Goal: Transaction & Acquisition: Download file/media

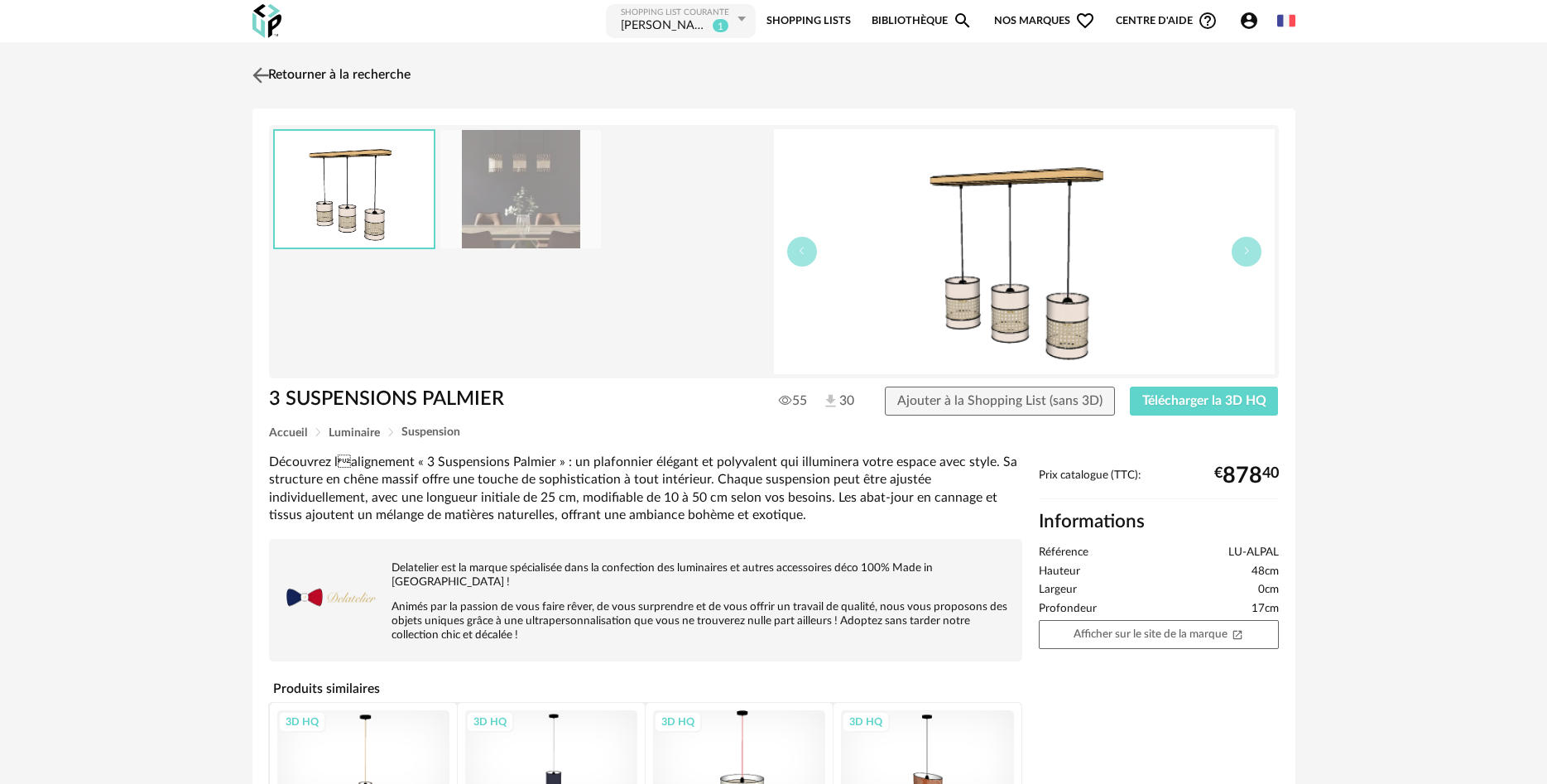
click at [272, 74] on img at bounding box center [261, 75] width 24 height 24
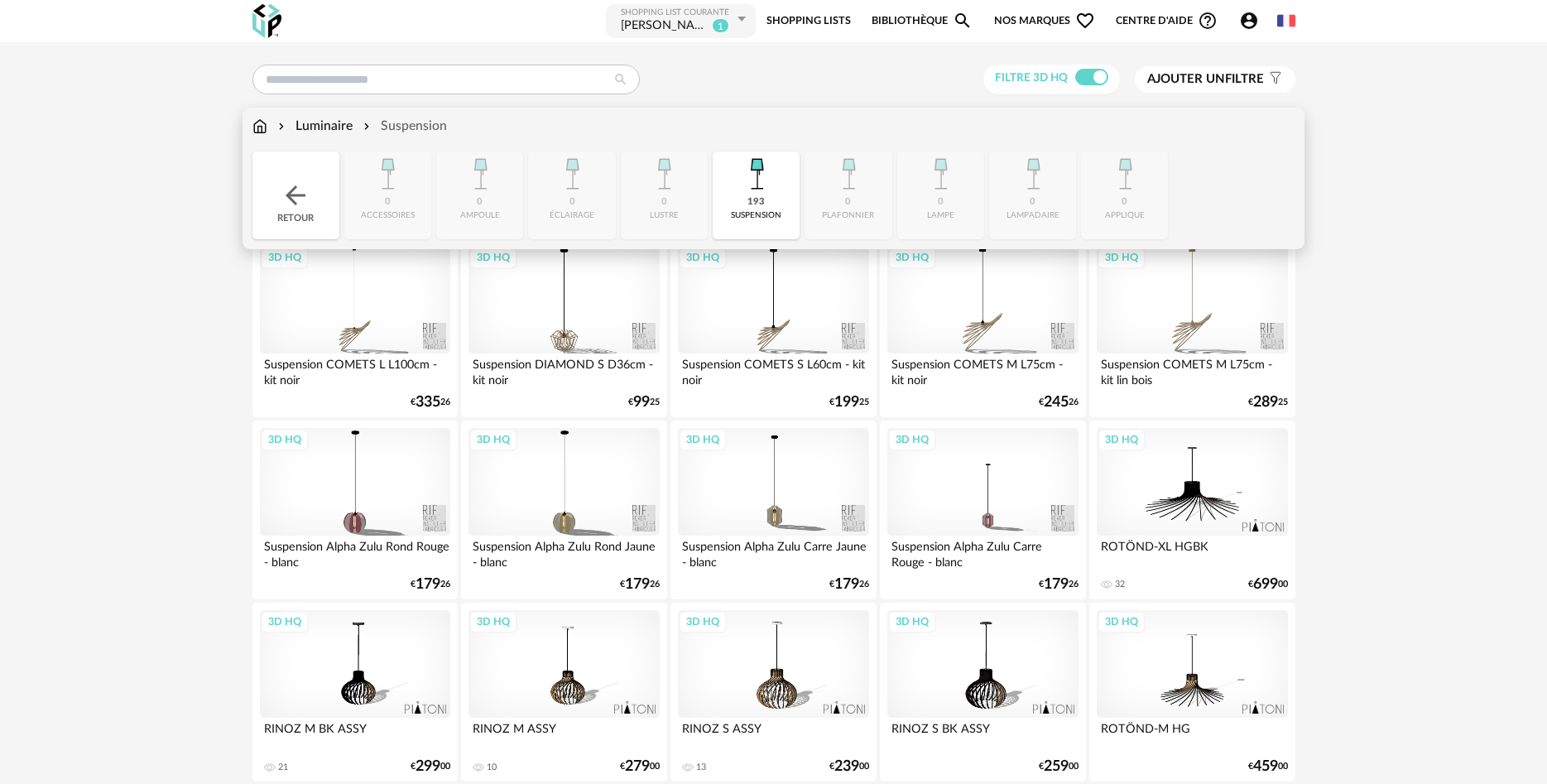
click at [307, 129] on div "Luminaire" at bounding box center [313, 126] width 77 height 19
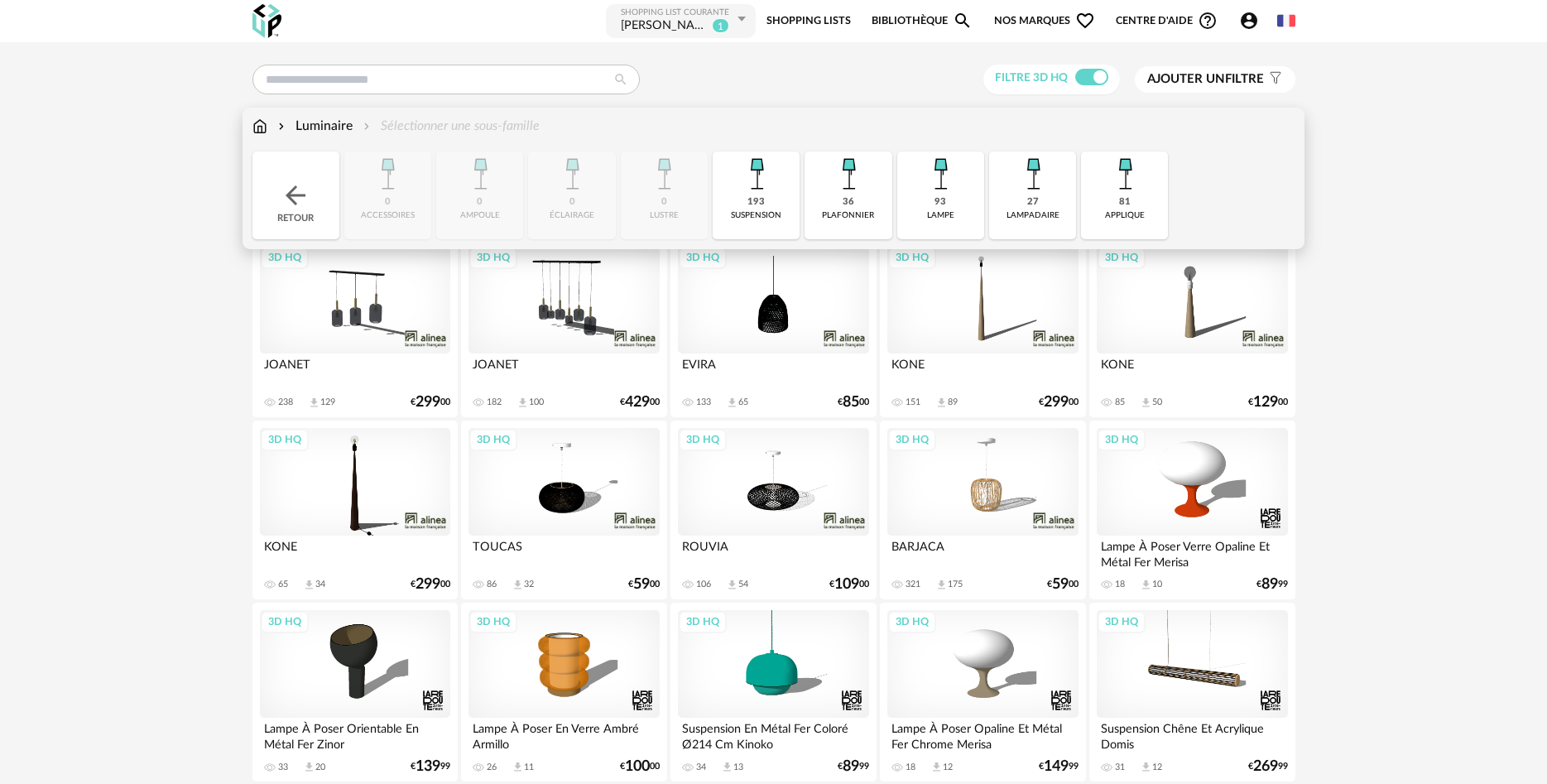
click at [284, 127] on img at bounding box center [282, 126] width 14 height 19
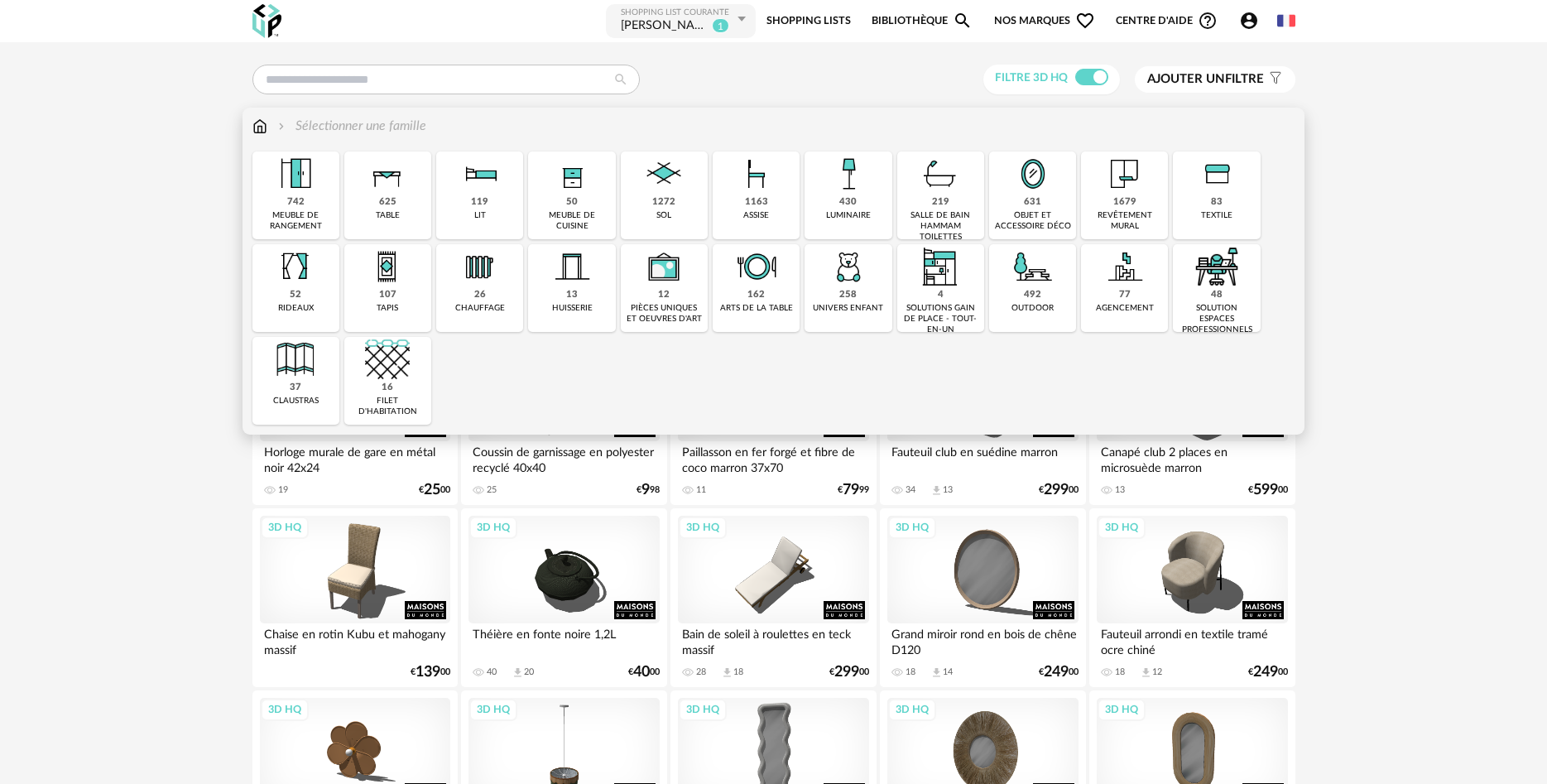
click at [496, 199] on div "119 lit" at bounding box center [479, 195] width 87 height 88
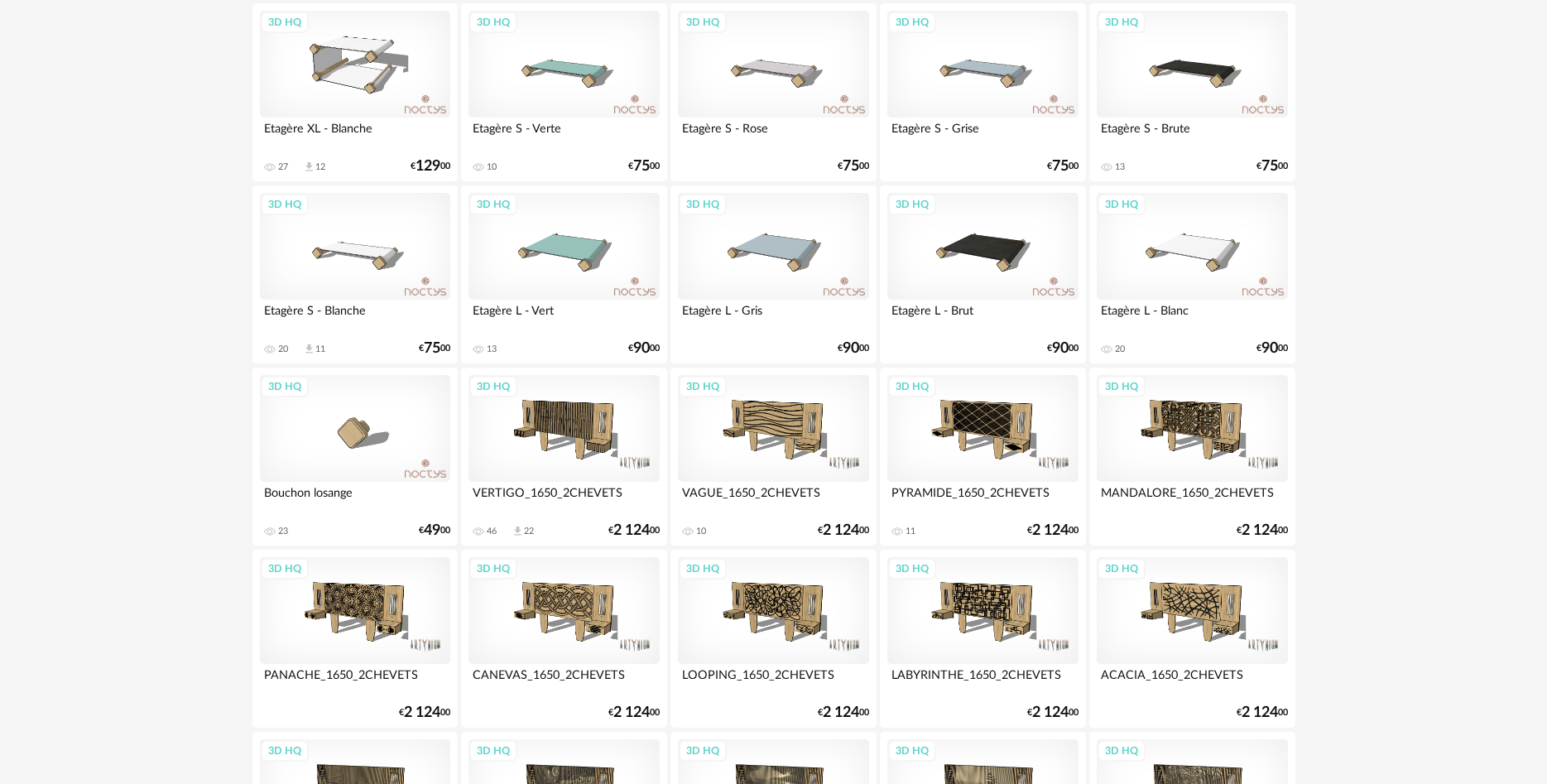
scroll to position [3211, 0]
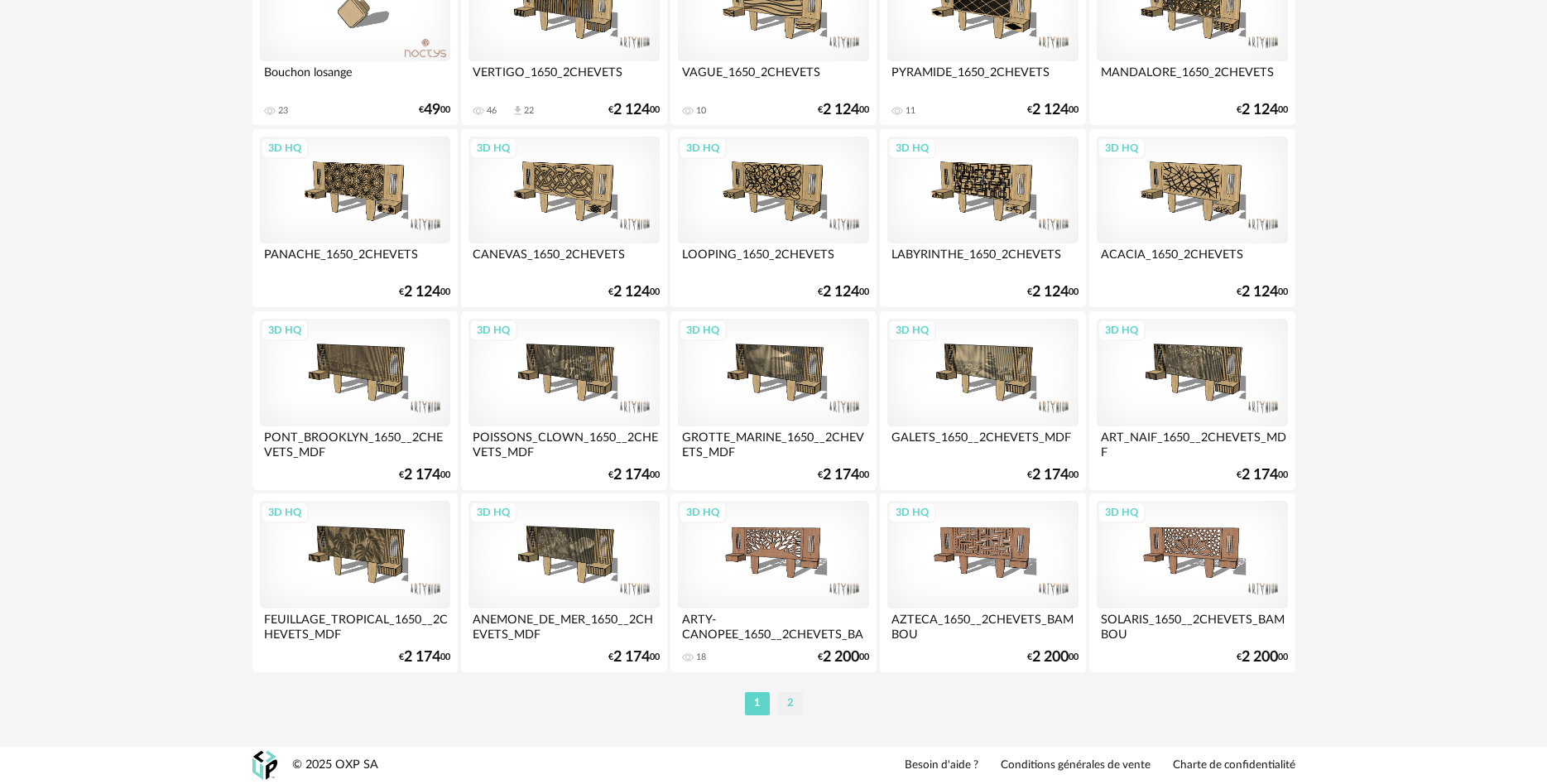
click at [801, 707] on li "2" at bounding box center [790, 703] width 25 height 23
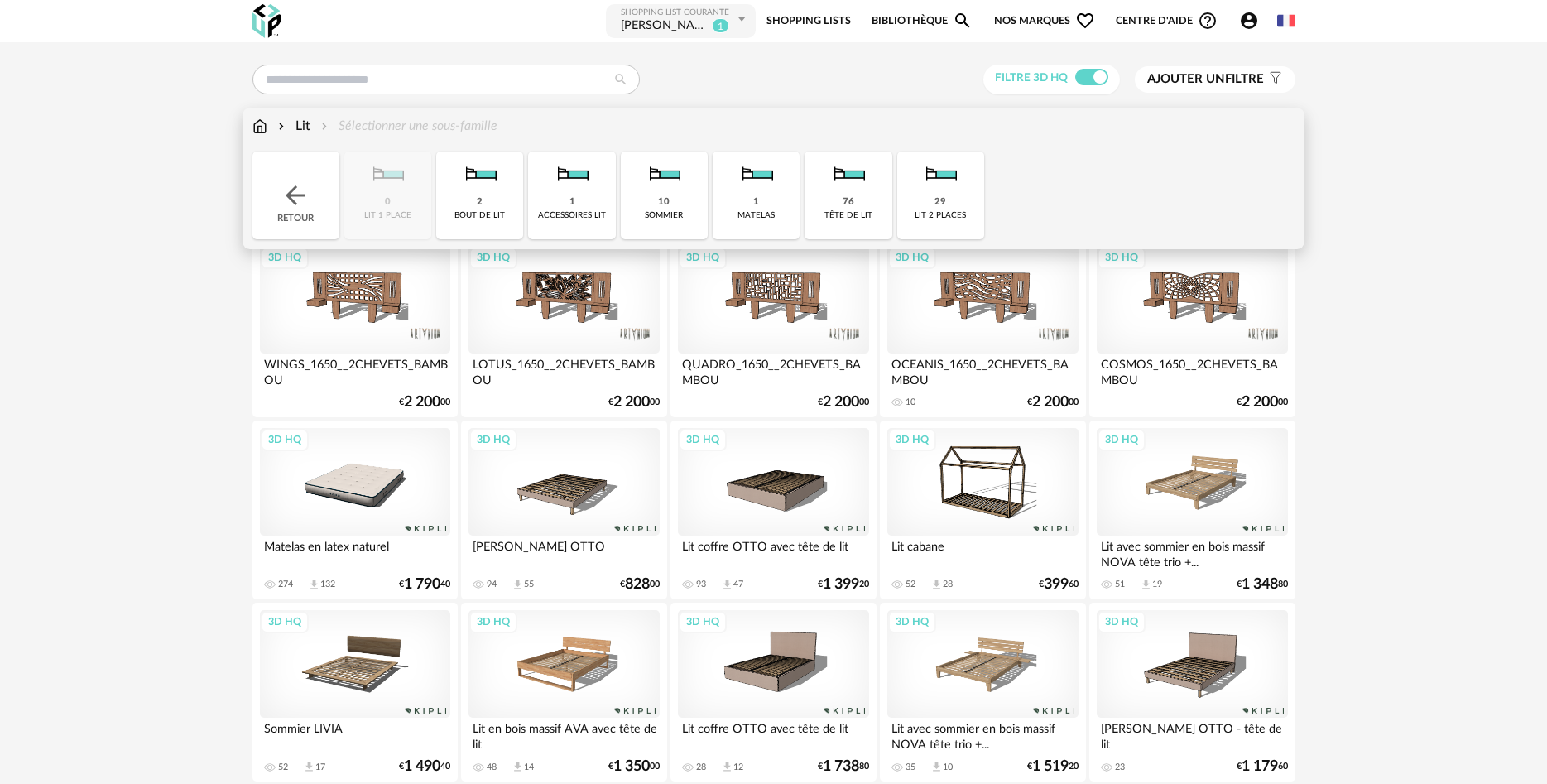
click at [568, 187] on img at bounding box center [572, 174] width 44 height 44
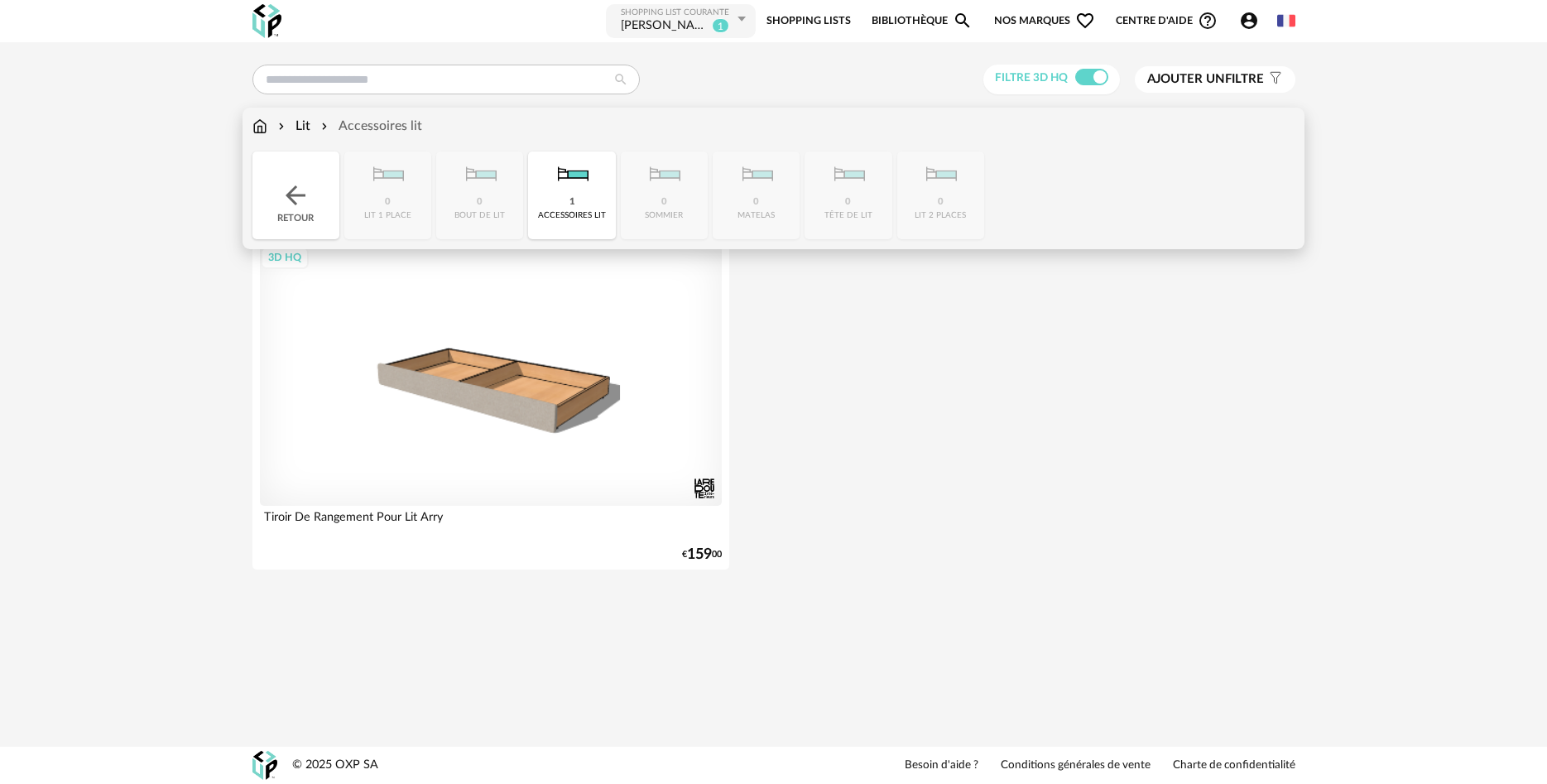
click at [450, 192] on div "Close icon Retour 0 lit 1 place 0 bout de lit 1 accessoires lit 0 [GEOGRAPHIC_D…" at bounding box center [774, 195] width 1043 height 88
click at [563, 203] on div "1 accessoires lit" at bounding box center [571, 195] width 87 height 88
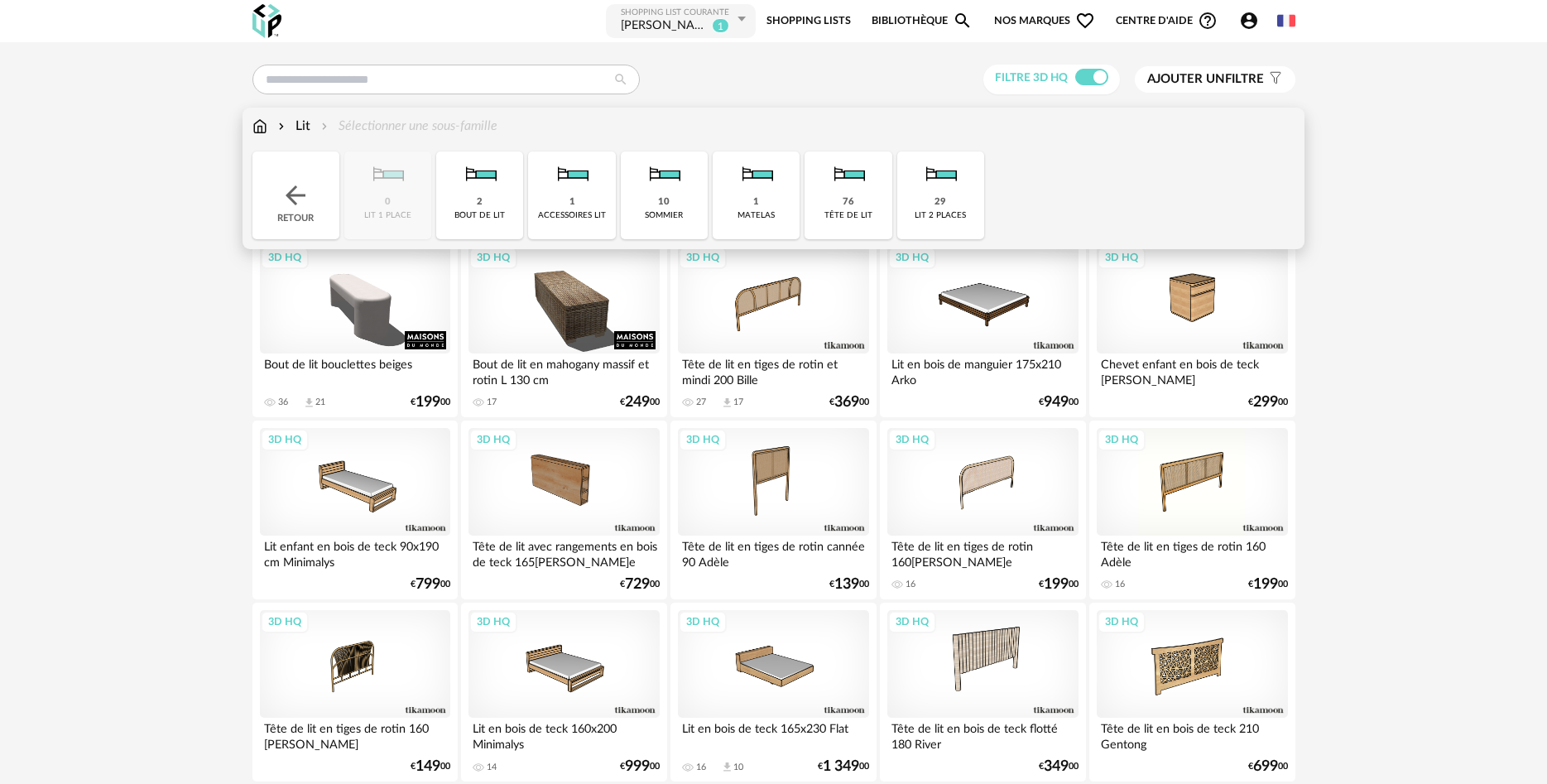
click at [771, 192] on img at bounding box center [756, 174] width 44 height 44
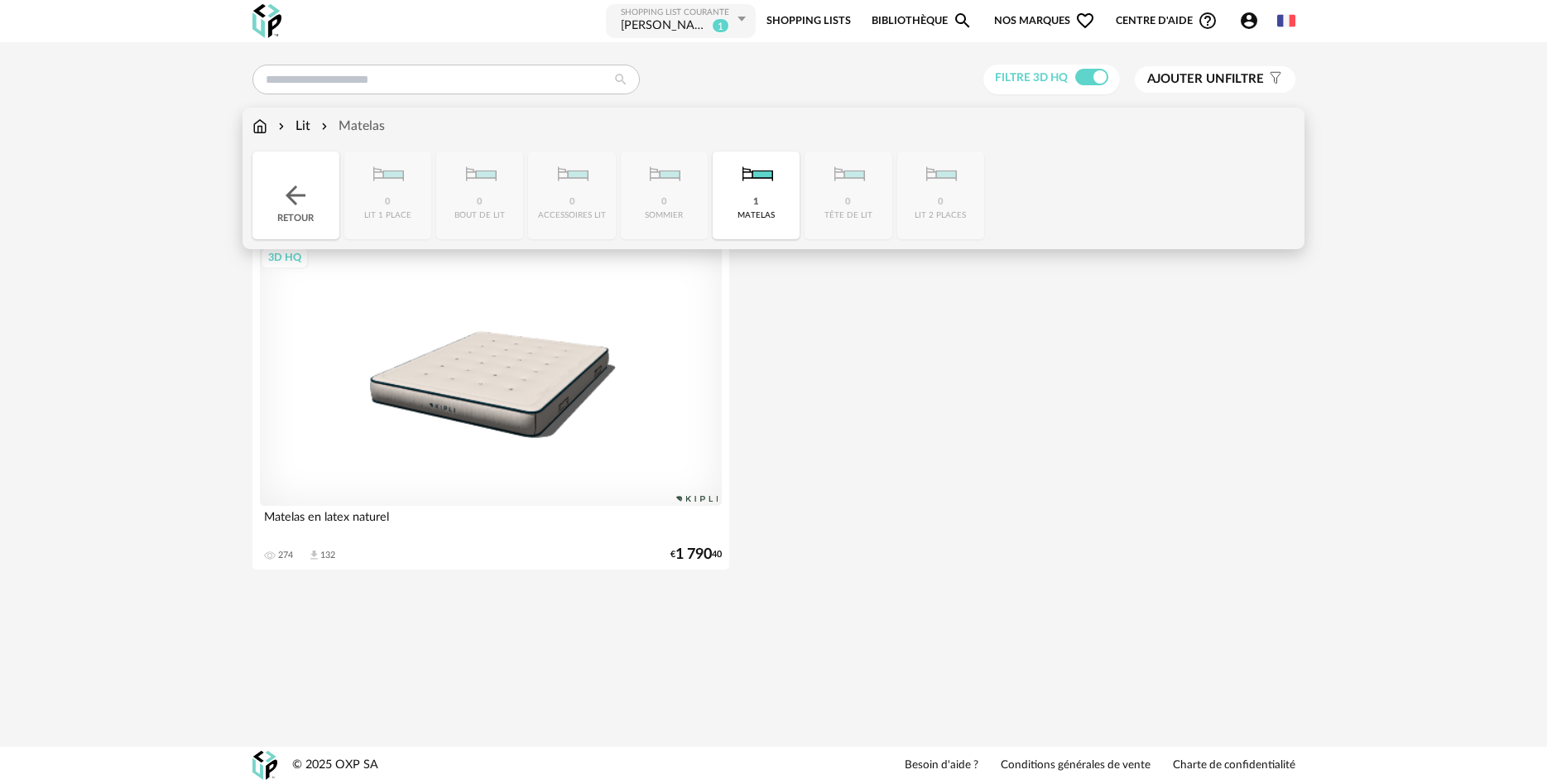
click at [766, 192] on img at bounding box center [756, 174] width 44 height 44
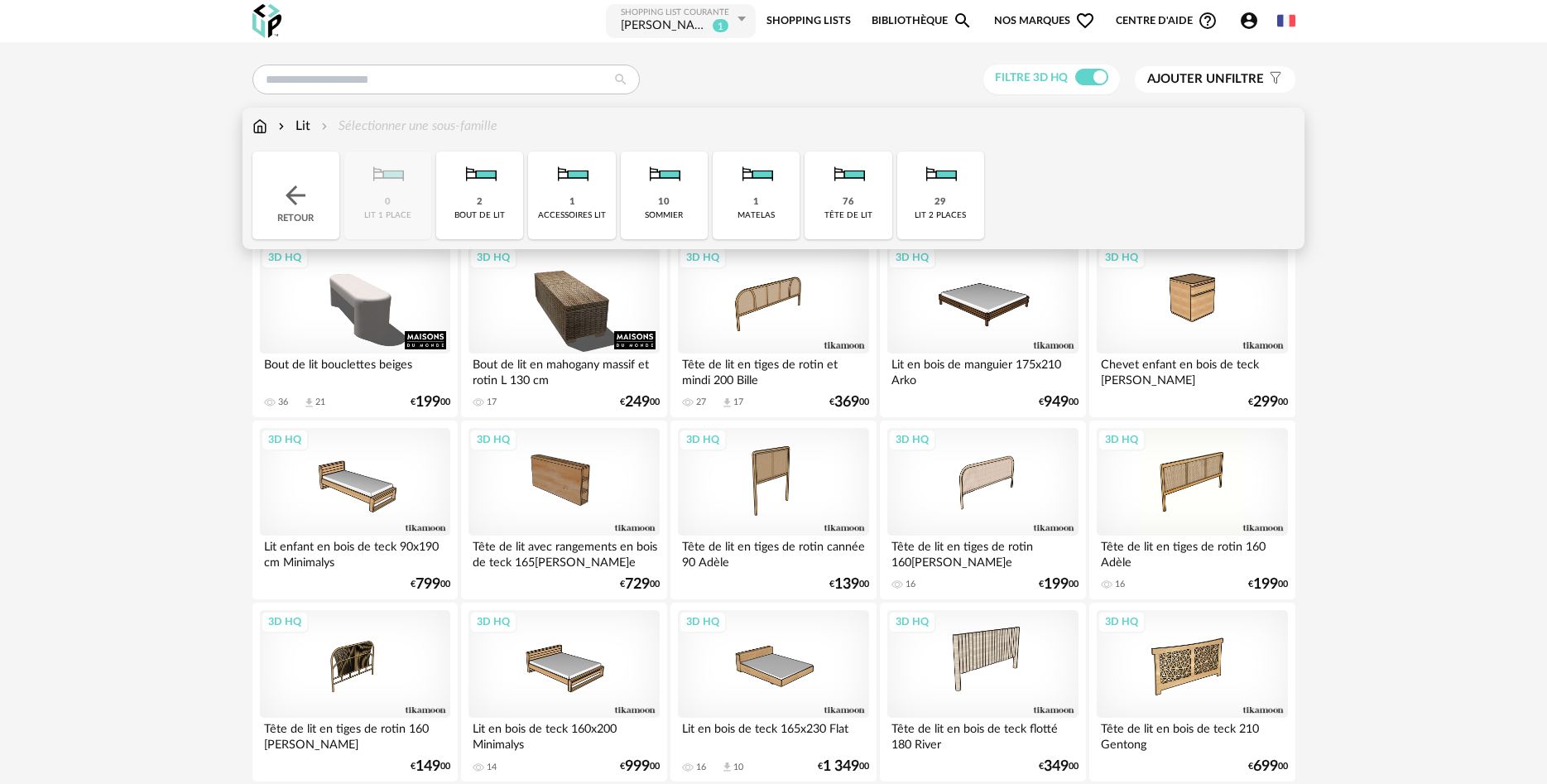
click at [381, 197] on div "Close icon Retour 0 lit 1 place 2 bout de lit 1 accessoires lit 10 [GEOGRAPHIC_…" at bounding box center [774, 195] width 1043 height 88
click at [305, 189] on img at bounding box center [295, 195] width 30 height 30
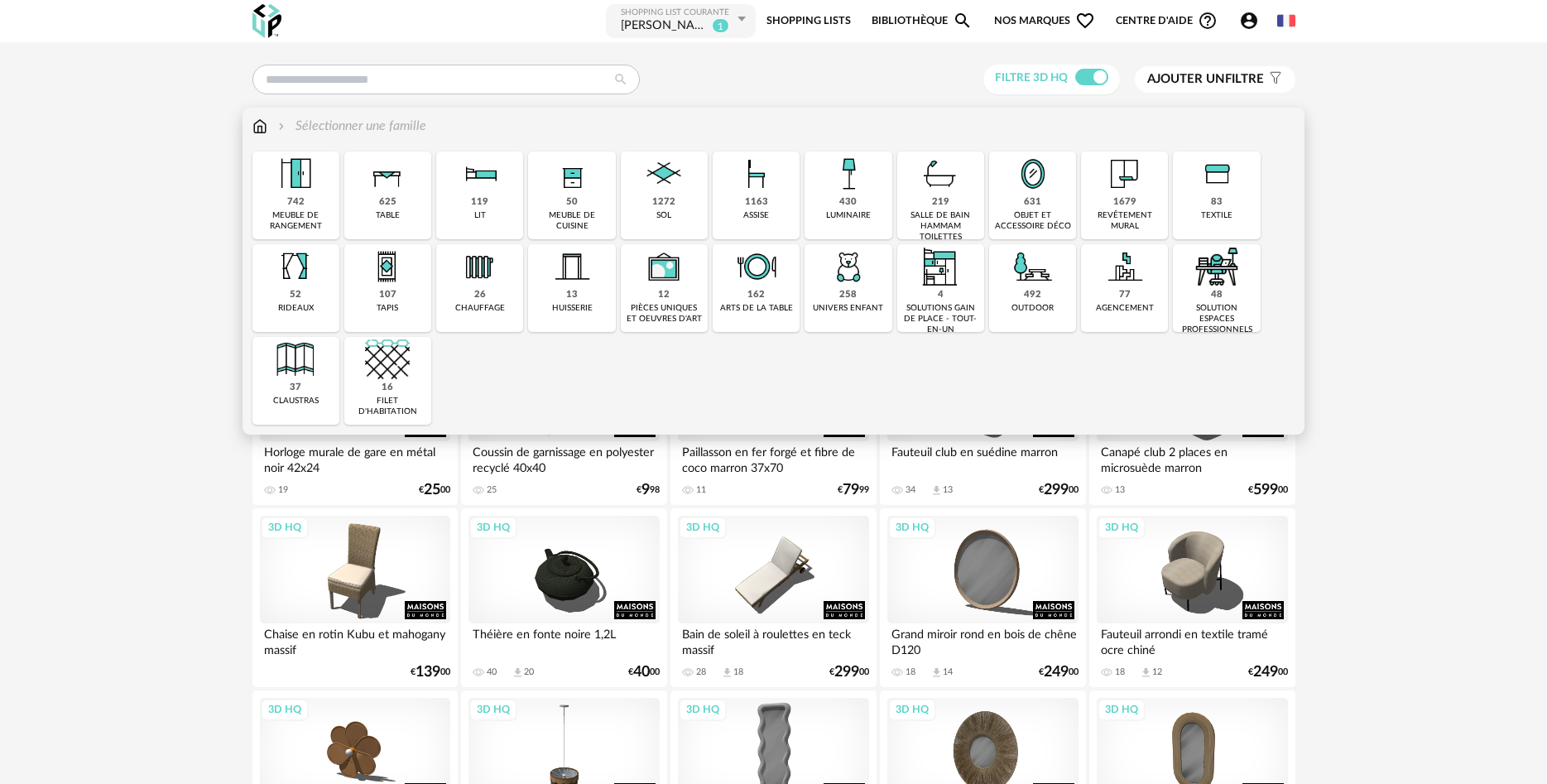
click at [946, 287] on img at bounding box center [940, 266] width 44 height 44
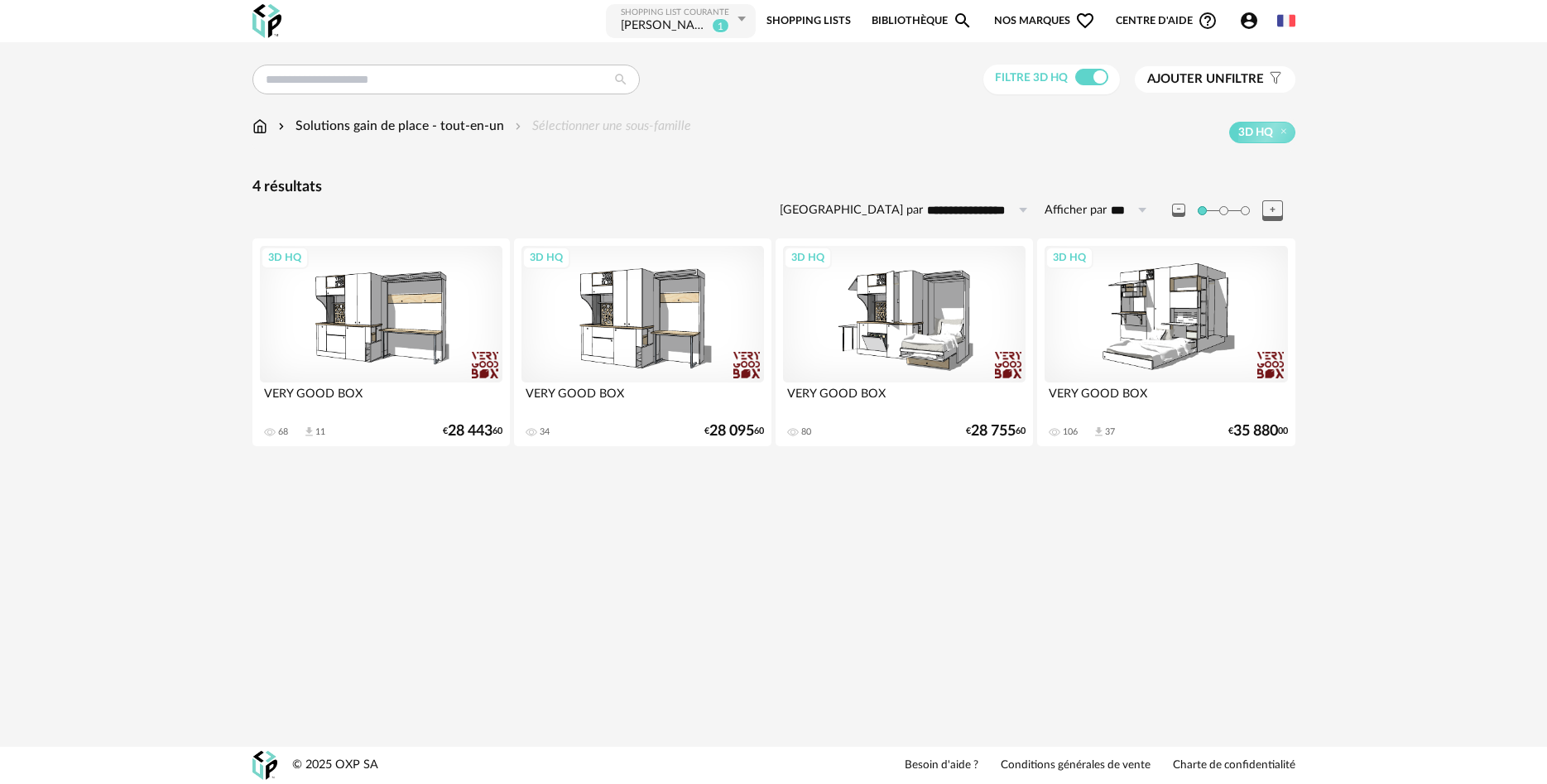
click at [1140, 326] on div "3D HQ" at bounding box center [1166, 314] width 244 height 136
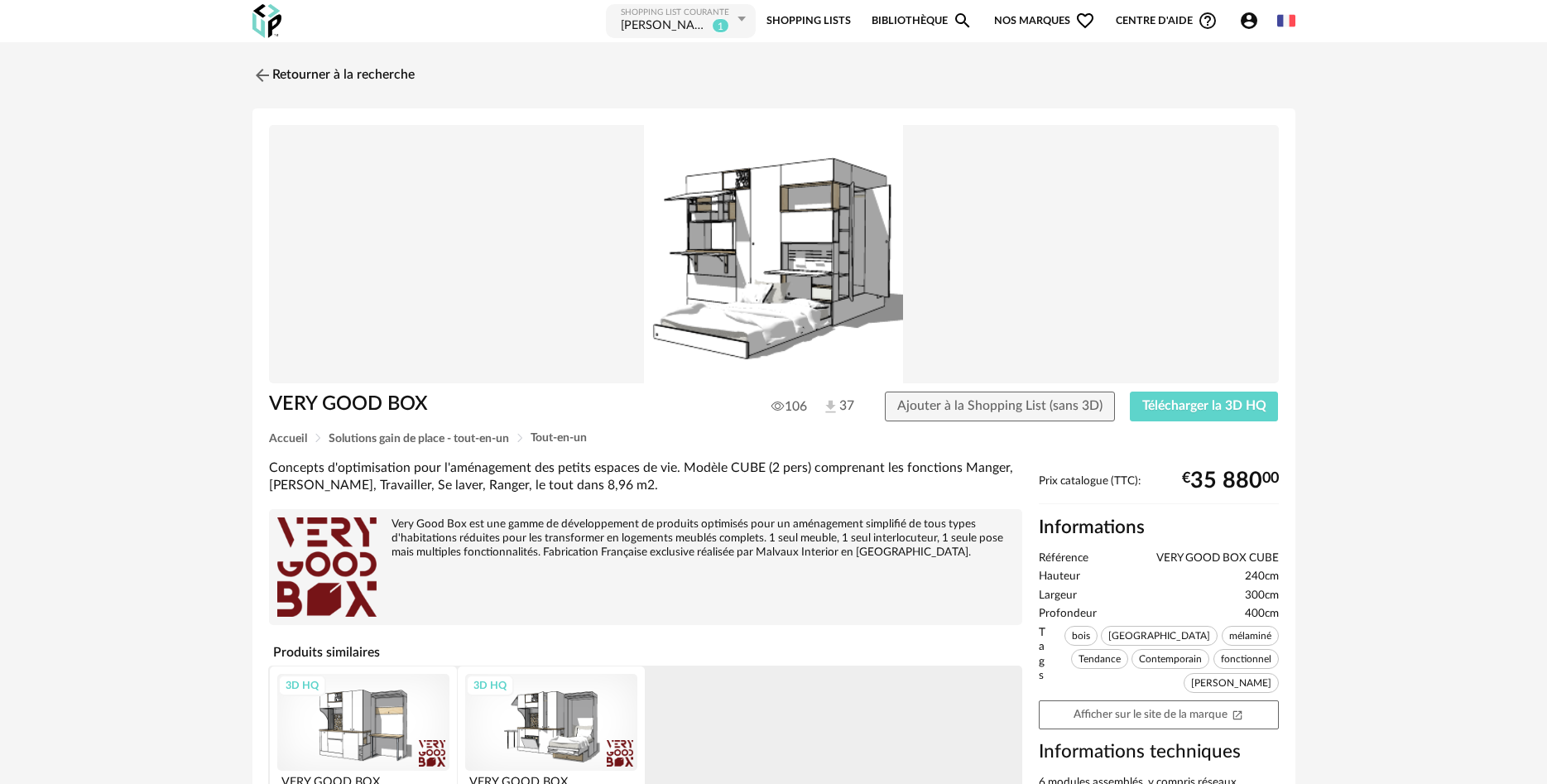
click at [777, 332] on img at bounding box center [774, 255] width 1010 height 259
click at [272, 74] on link "Retourner à la recherche" at bounding box center [329, 75] width 163 height 37
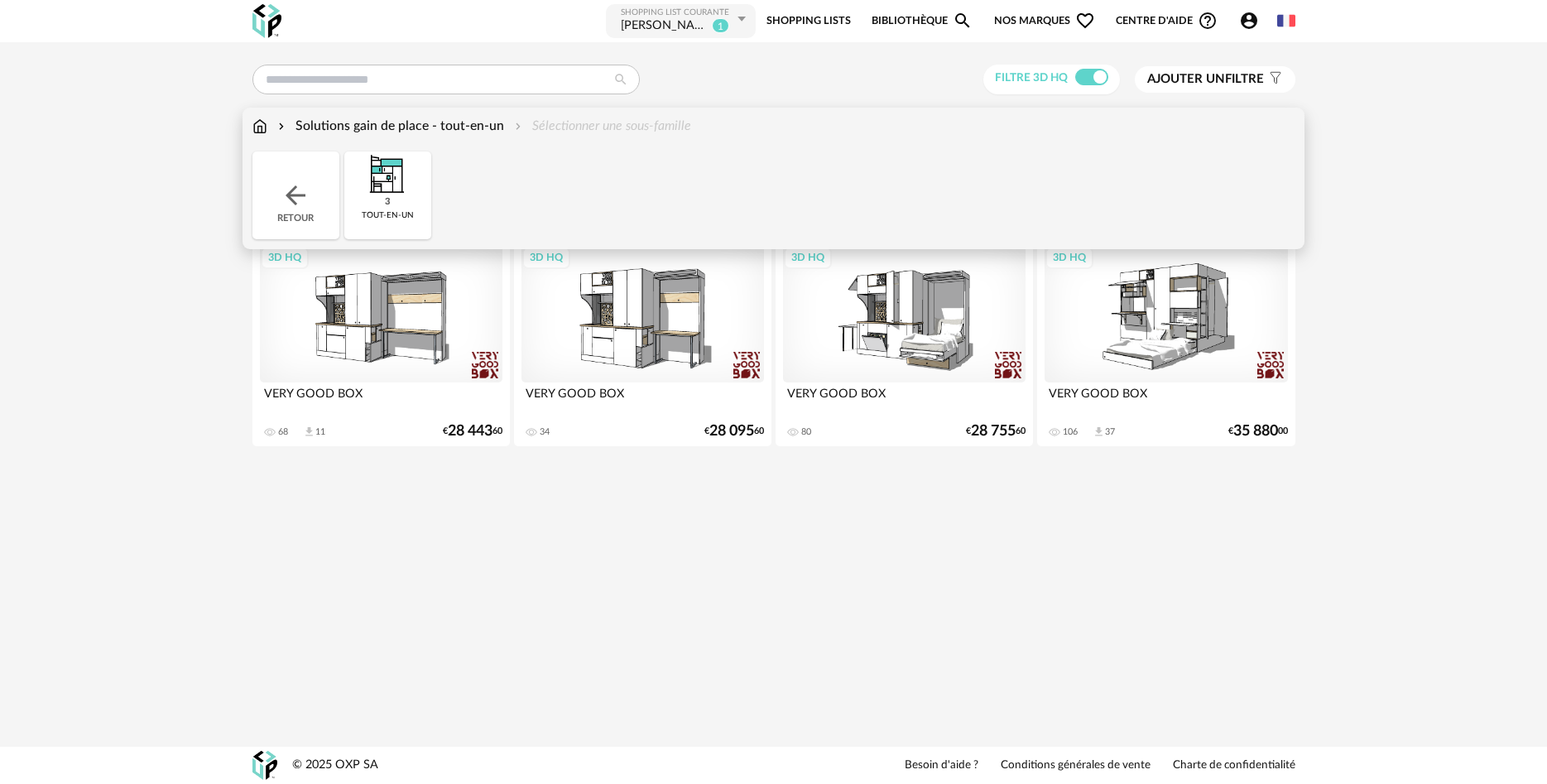
click at [295, 123] on div "Solutions gain de place - tout-en-un" at bounding box center [389, 126] width 229 height 19
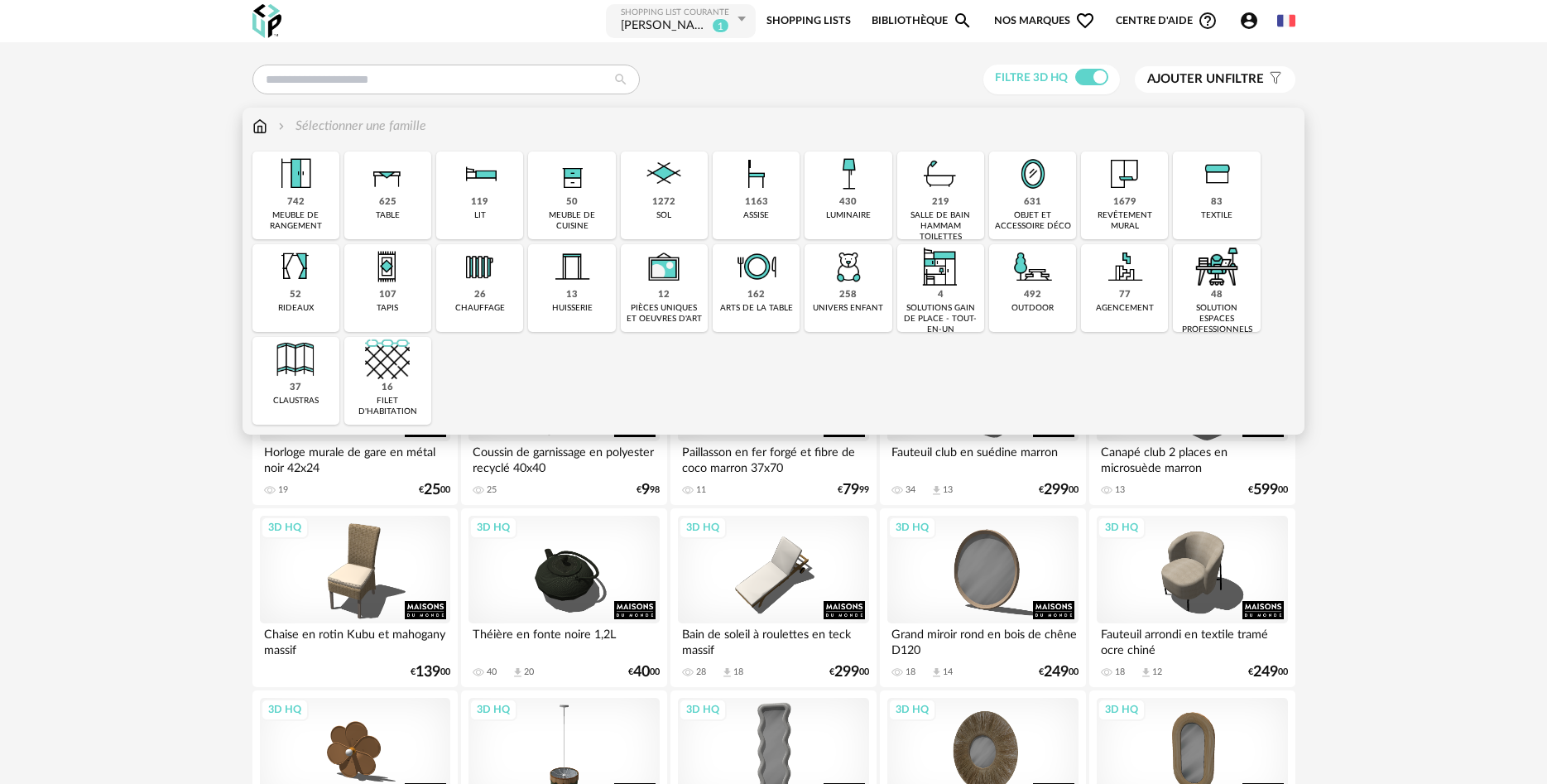
click at [1200, 205] on div "83 textile" at bounding box center [1217, 195] width 87 height 88
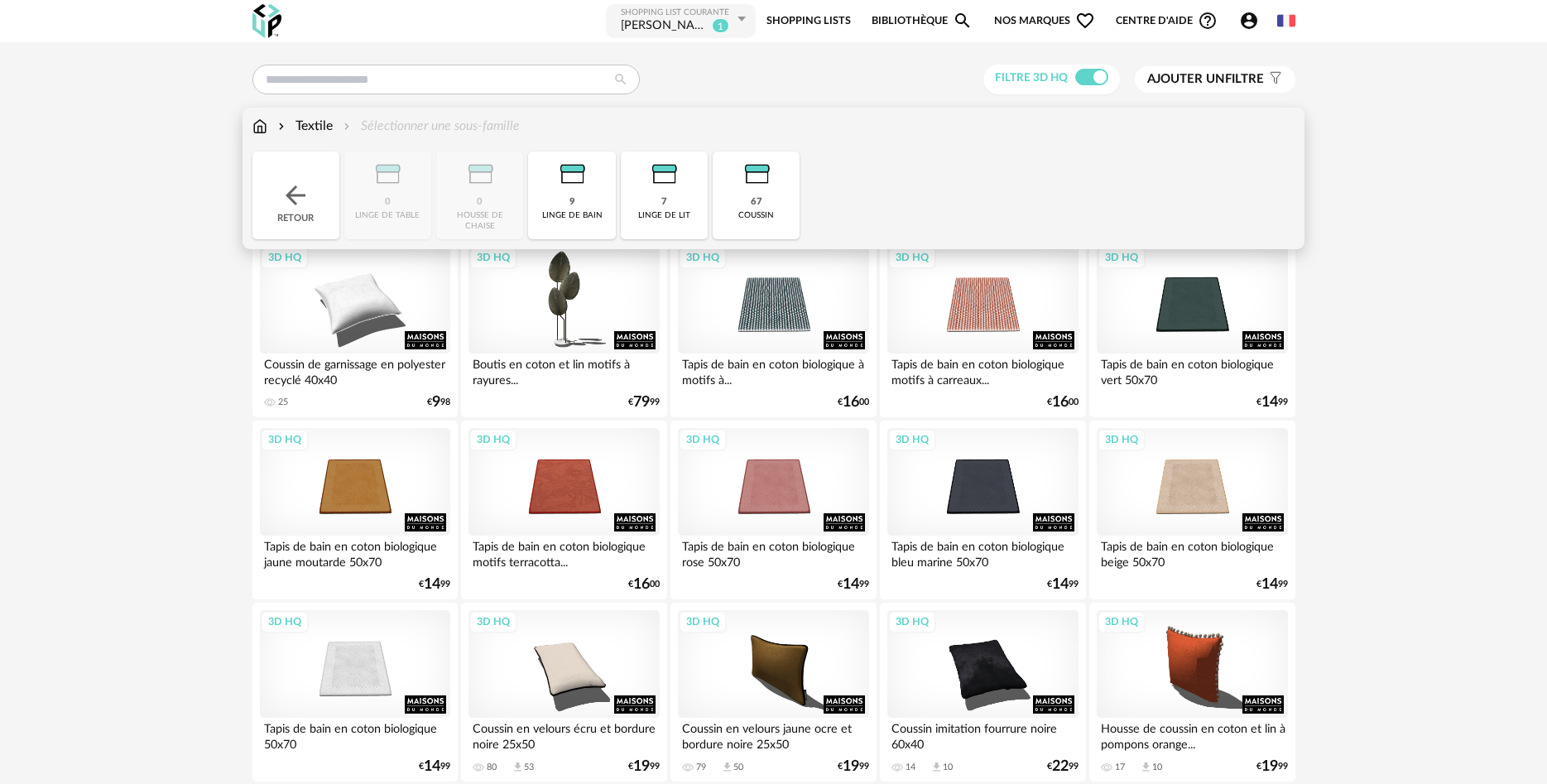
click at [445, 187] on div "Close icon Retour 0 linge de table 0 housse de chaise 9 linge de bain 7 linge d…" at bounding box center [774, 195] width 1043 height 88
click at [377, 192] on div "Close icon Retour 0 linge de table 0 housse de chaise 9 linge de bain 7 linge d…" at bounding box center [774, 195] width 1043 height 88
click at [670, 190] on img at bounding box center [663, 174] width 44 height 44
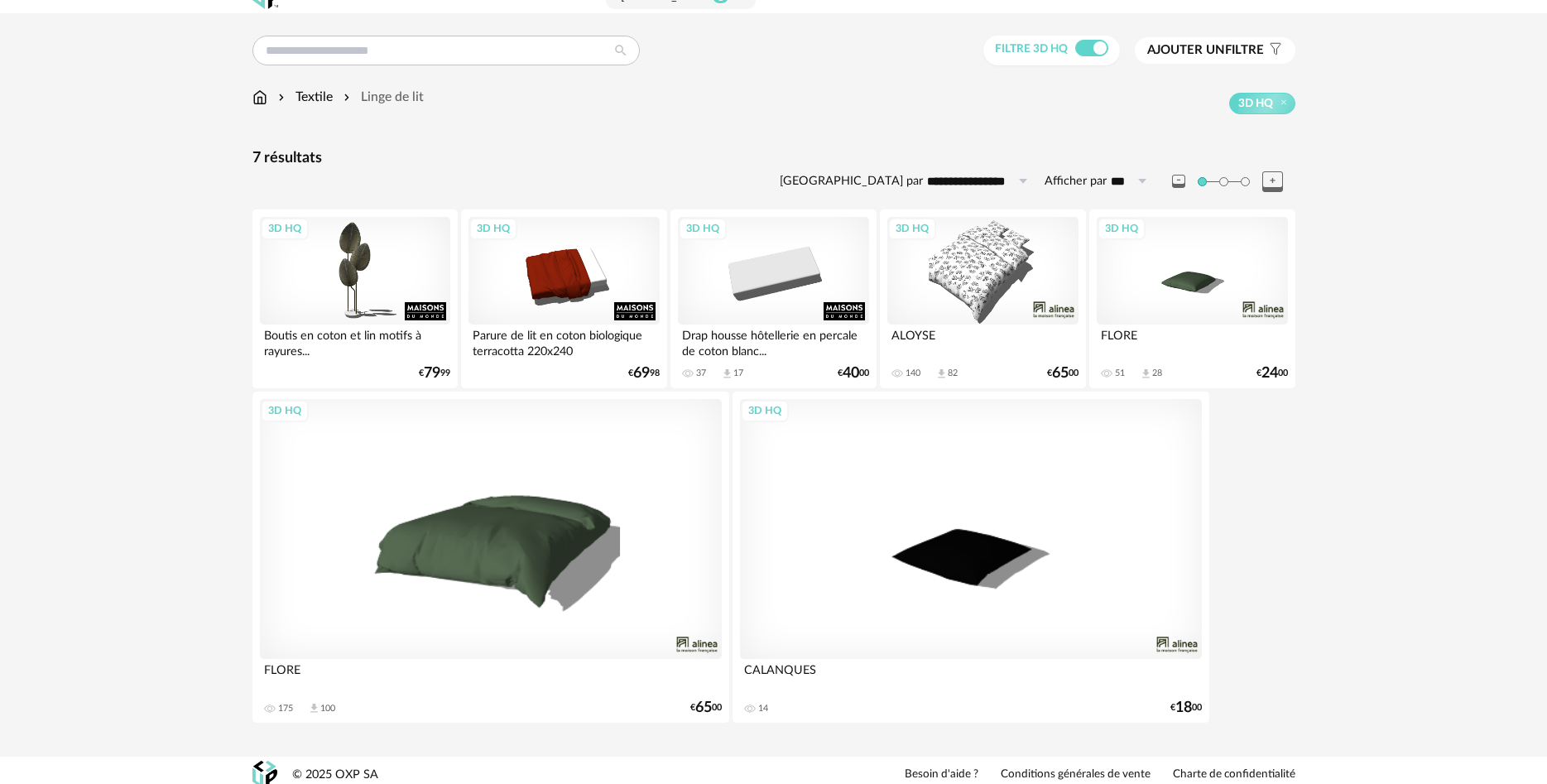
scroll to position [39, 0]
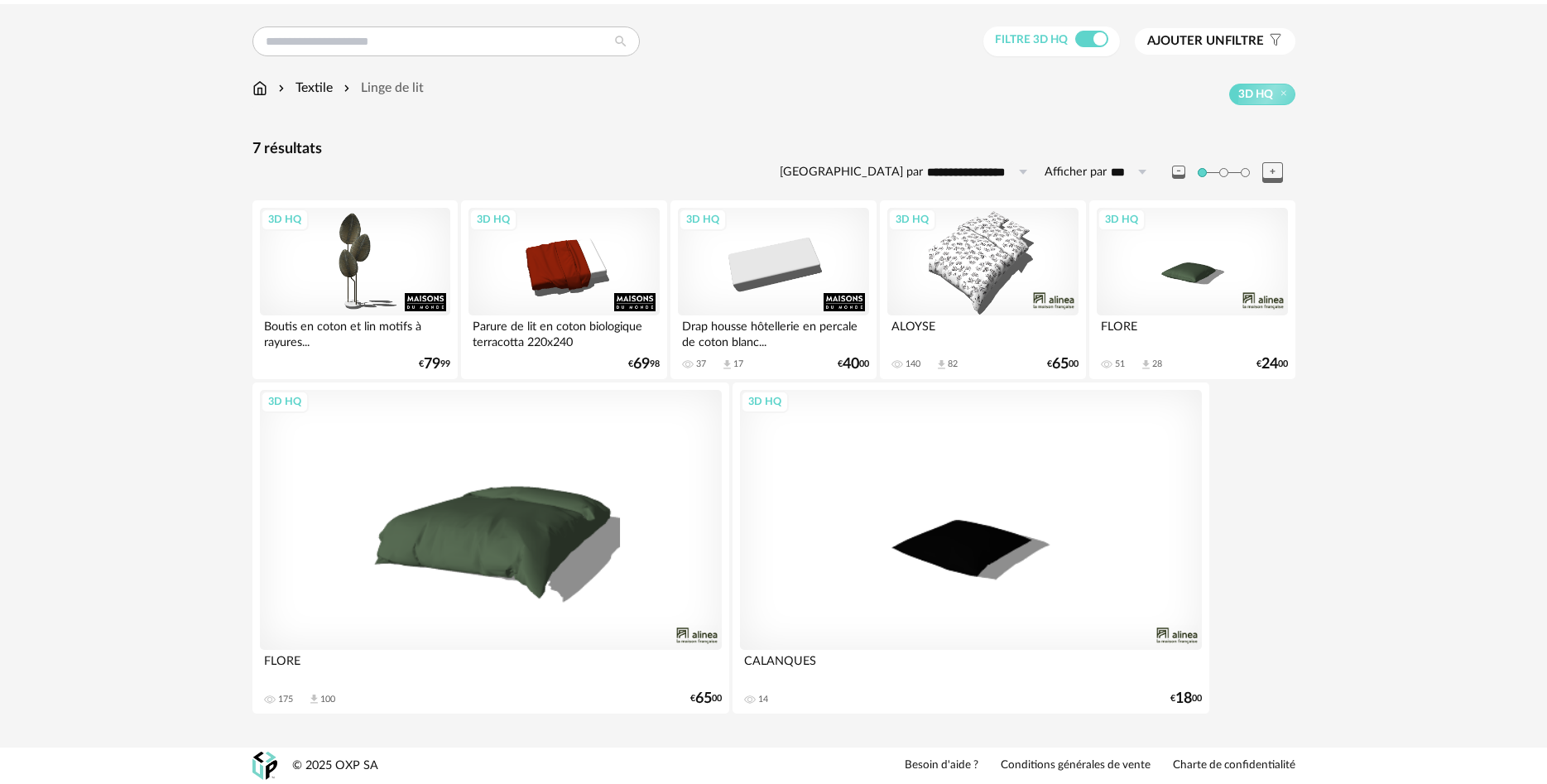
click at [493, 492] on div "3D HQ" at bounding box center [490, 519] width 461 height 260
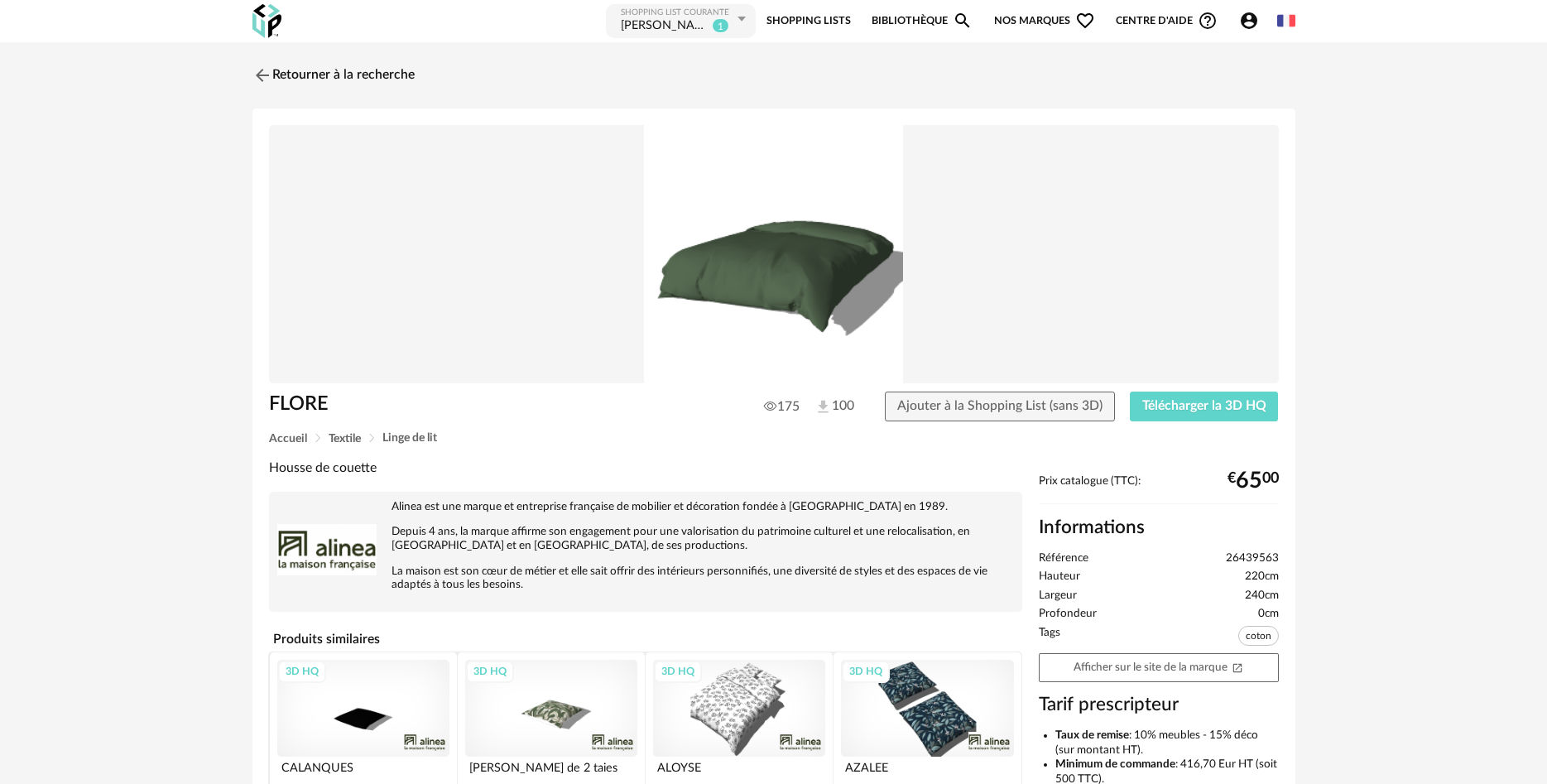
click at [754, 289] on img at bounding box center [774, 255] width 1010 height 259
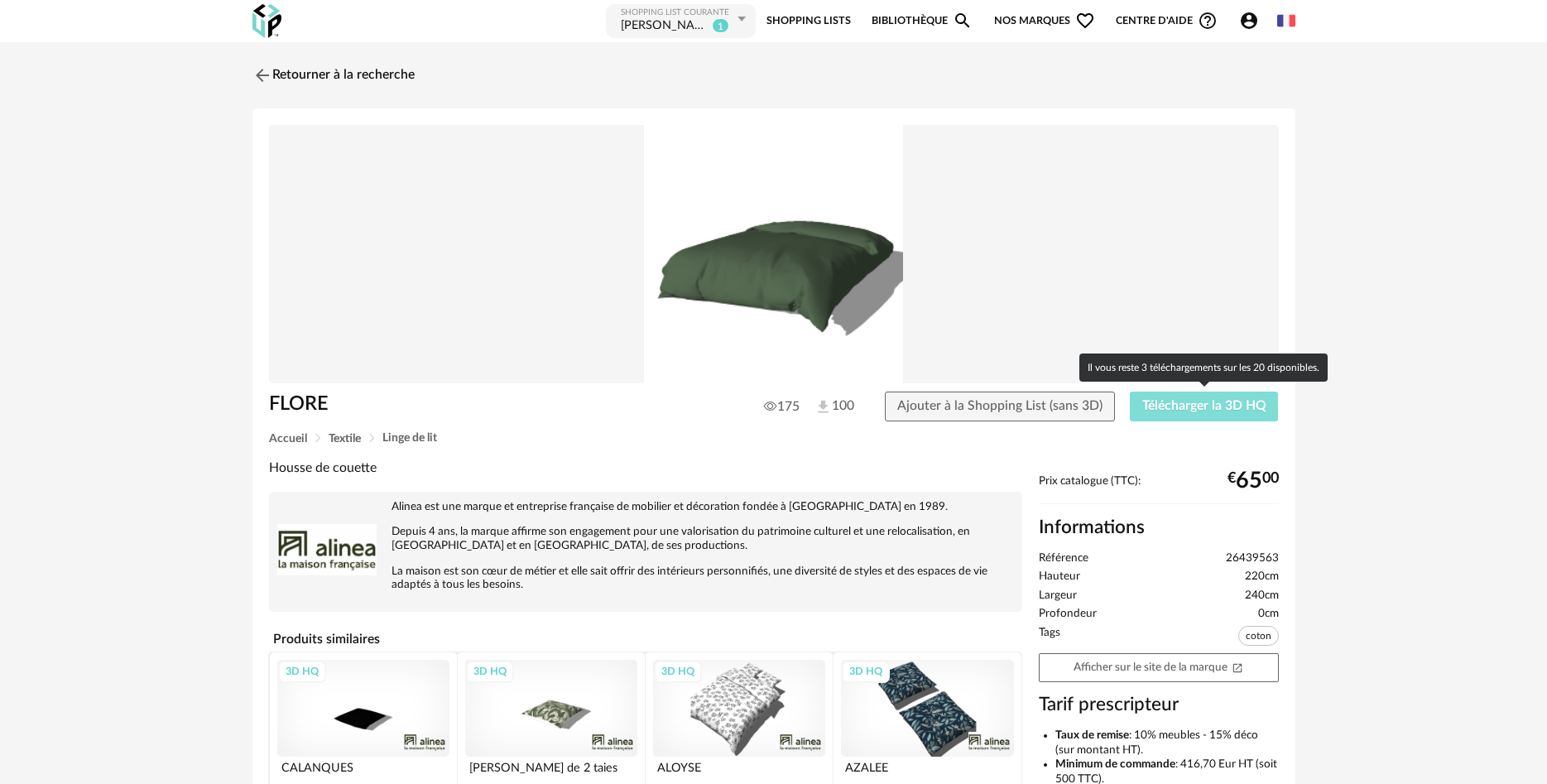
click at [1172, 404] on span "Télécharger la 3D HQ" at bounding box center [1205, 406] width 124 height 14
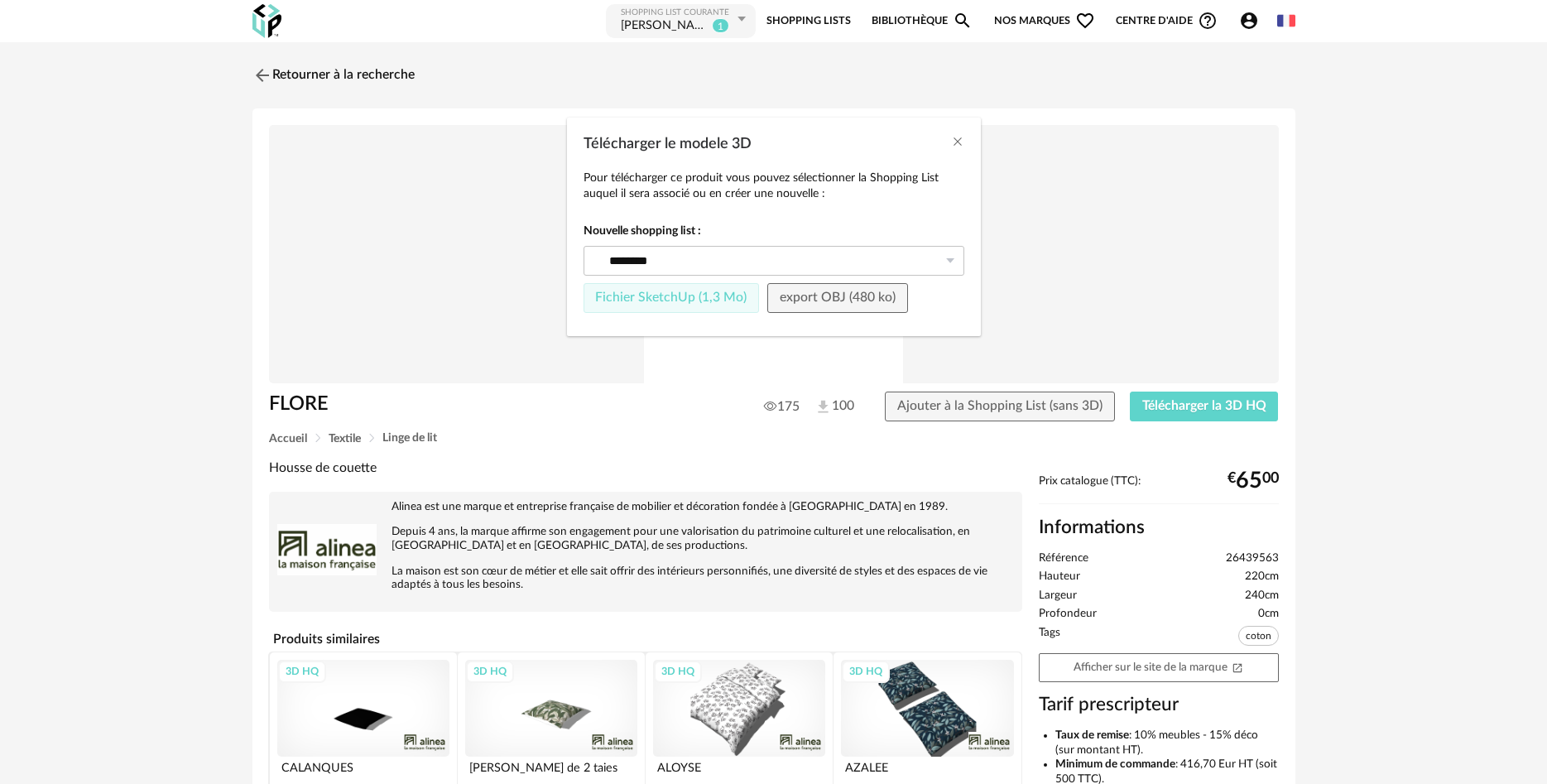
click at [709, 289] on button "Fichier SketchUp (1,3 Mo)" at bounding box center [671, 297] width 176 height 30
